Goal: Task Accomplishment & Management: Use online tool/utility

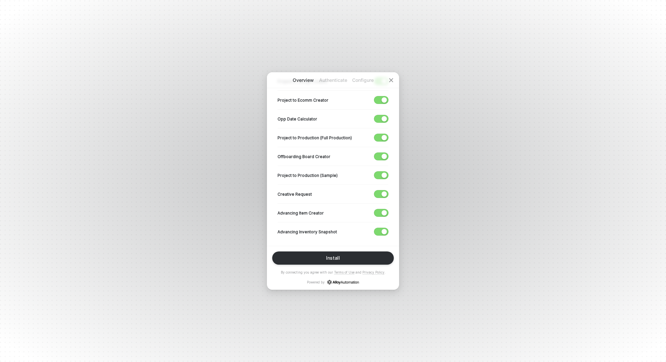
scroll to position [205, 0]
click at [381, 208] on span "button" at bounding box center [379, 211] width 11 height 7
click at [385, 190] on div "button" at bounding box center [384, 192] width 5 height 5
click at [384, 171] on div "button" at bounding box center [384, 173] width 5 height 5
click at [385, 154] on div "button" at bounding box center [384, 155] width 5 height 5
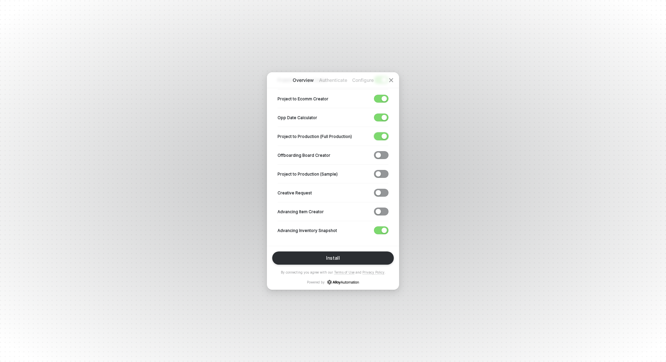
click at [385, 135] on div "button" at bounding box center [384, 136] width 5 height 5
click at [384, 115] on div "button" at bounding box center [384, 117] width 5 height 5
click at [384, 98] on div "button" at bounding box center [384, 98] width 5 height 5
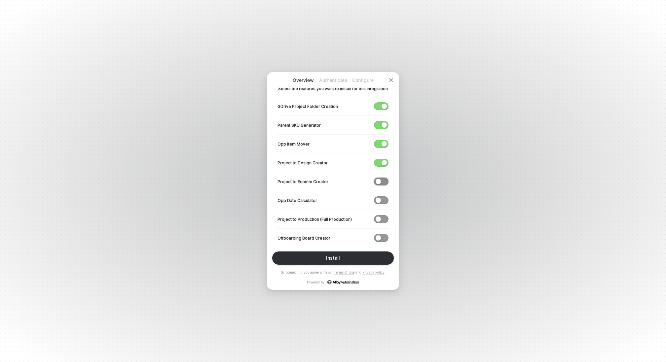
scroll to position [119, 0]
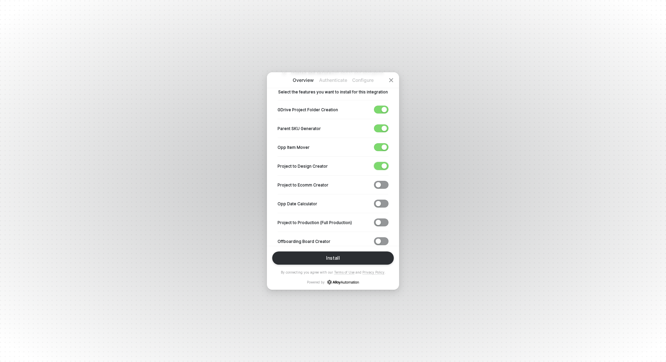
click at [385, 166] on div "button" at bounding box center [384, 166] width 5 height 5
click at [384, 148] on div "button" at bounding box center [384, 147] width 5 height 5
click at [384, 129] on div "button" at bounding box center [384, 128] width 5 height 5
click at [384, 108] on div "button" at bounding box center [384, 109] width 5 height 5
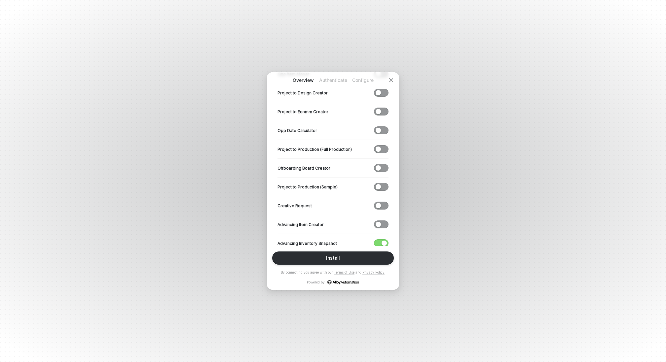
scroll to position [205, 0]
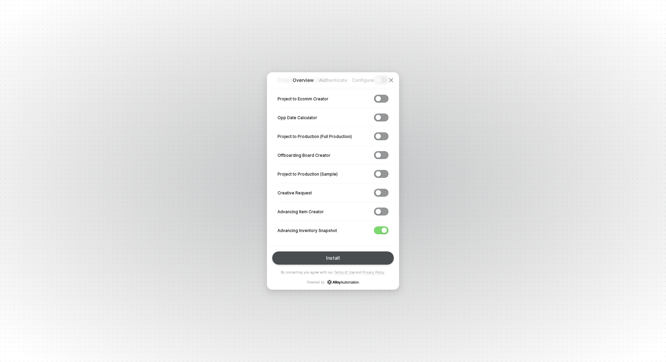
click at [347, 259] on button "Install" at bounding box center [333, 258] width 122 height 13
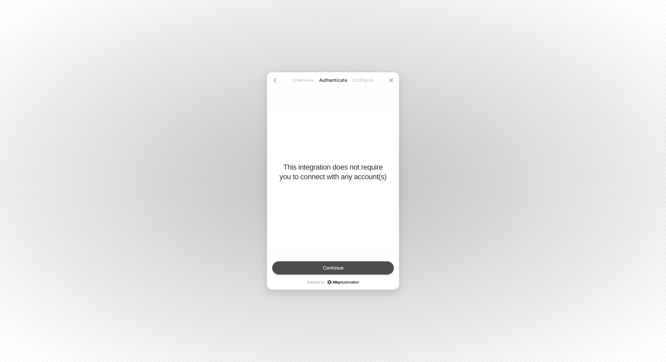
click at [344, 266] on button "Continue" at bounding box center [333, 268] width 122 height 13
click at [343, 267] on button "Finish" at bounding box center [333, 268] width 122 height 13
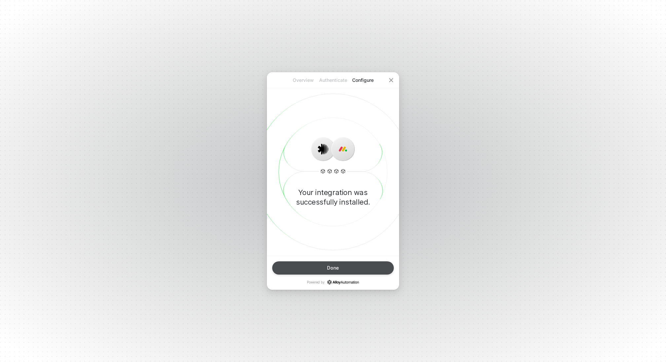
click at [343, 267] on button "Done" at bounding box center [333, 268] width 122 height 13
